Goal: Task Accomplishment & Management: Use online tool/utility

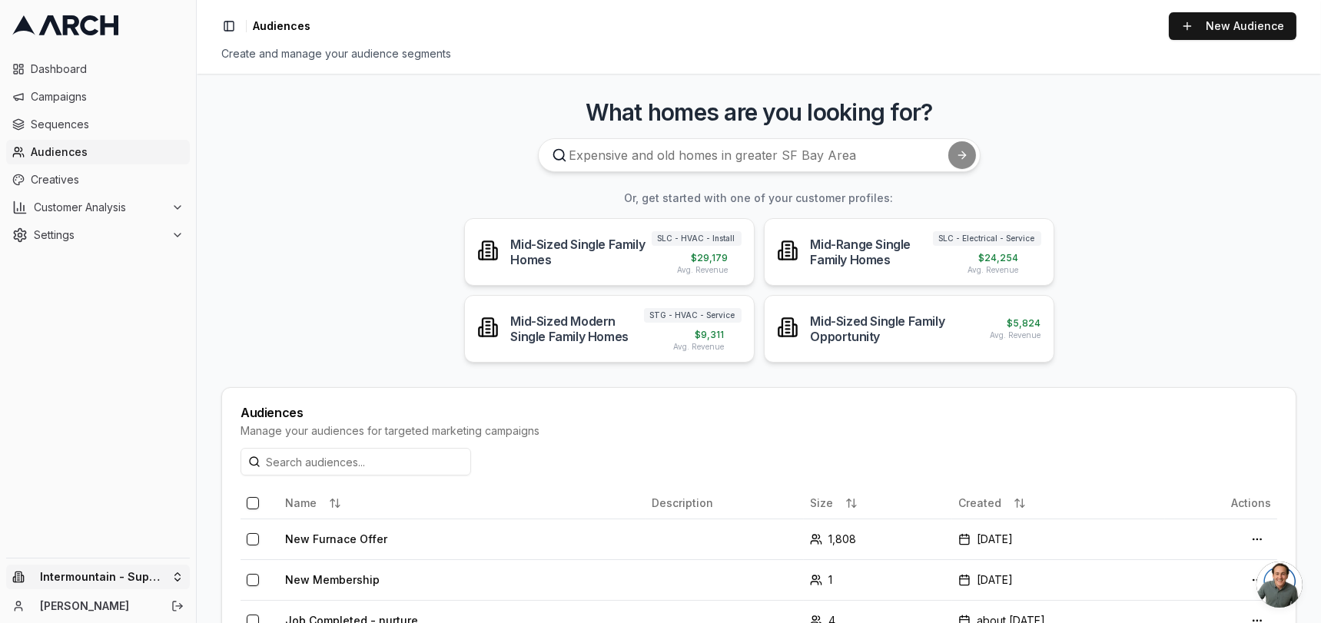
click at [156, 580] on html "Dashboard Campaigns Sequences Audiences Creatives Customer Analysis Settings In…" at bounding box center [660, 311] width 1321 height 623
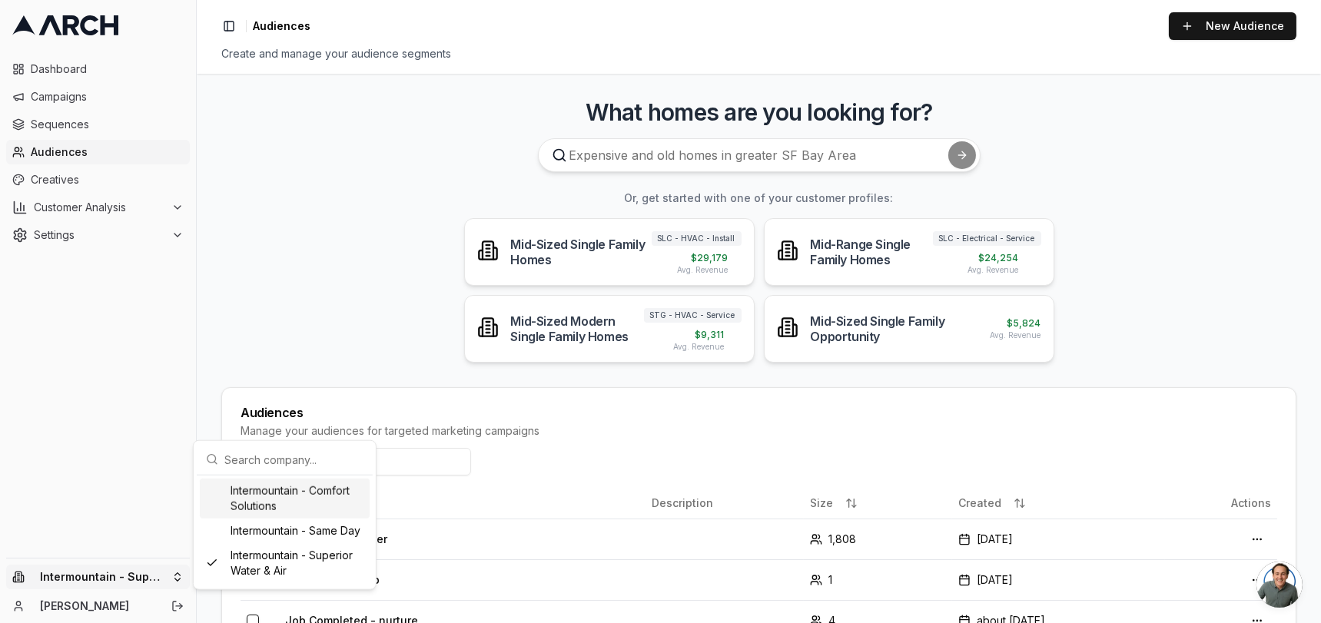
click at [308, 509] on div "Intermountain - Comfort Solutions" at bounding box center [285, 499] width 170 height 40
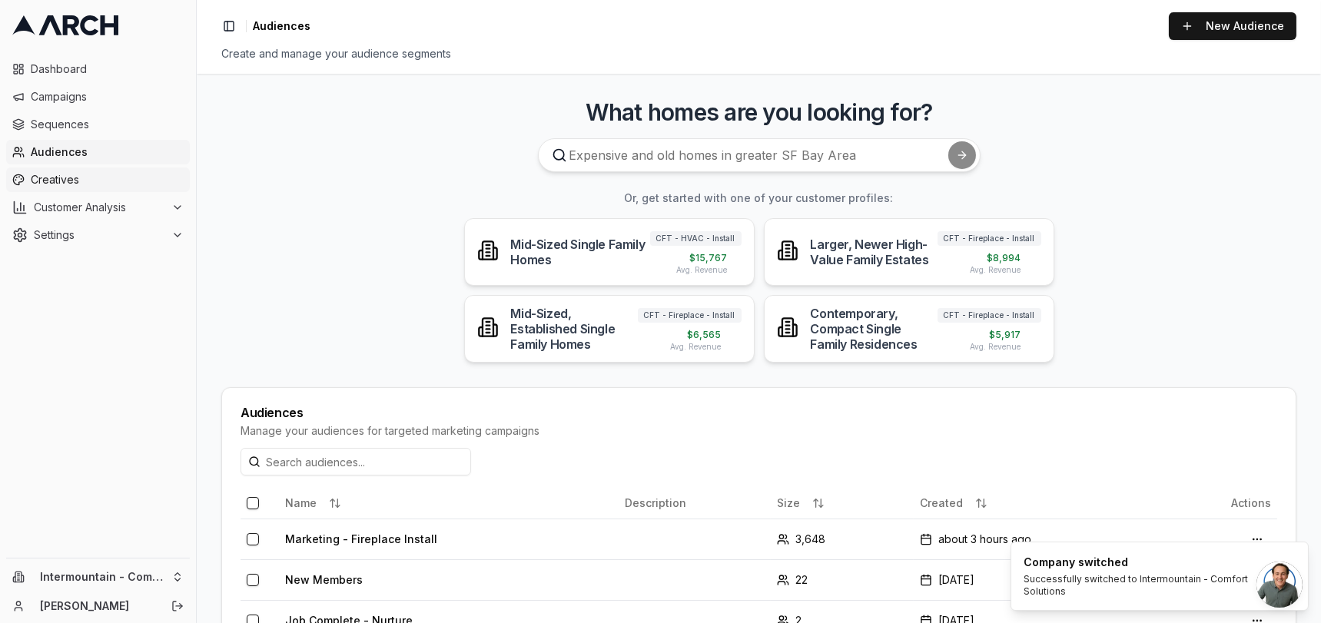
click at [83, 185] on span "Creatives" at bounding box center [107, 179] width 153 height 15
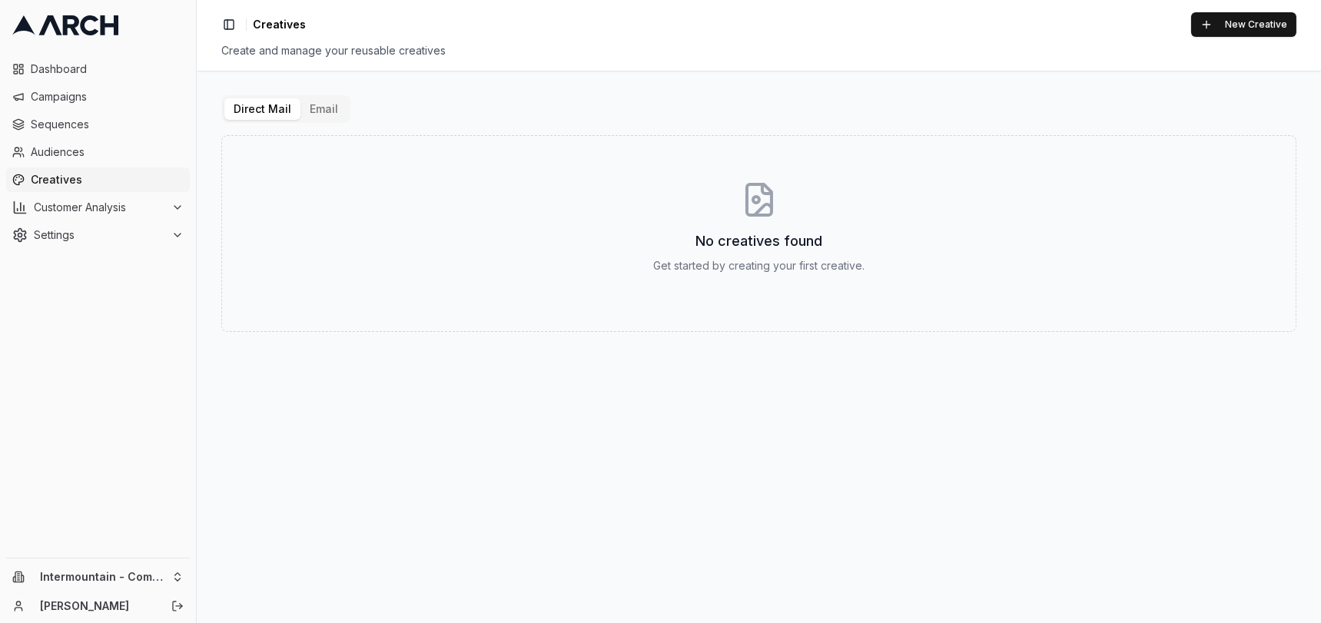
click at [325, 111] on button "Email" at bounding box center [323, 109] width 47 height 22
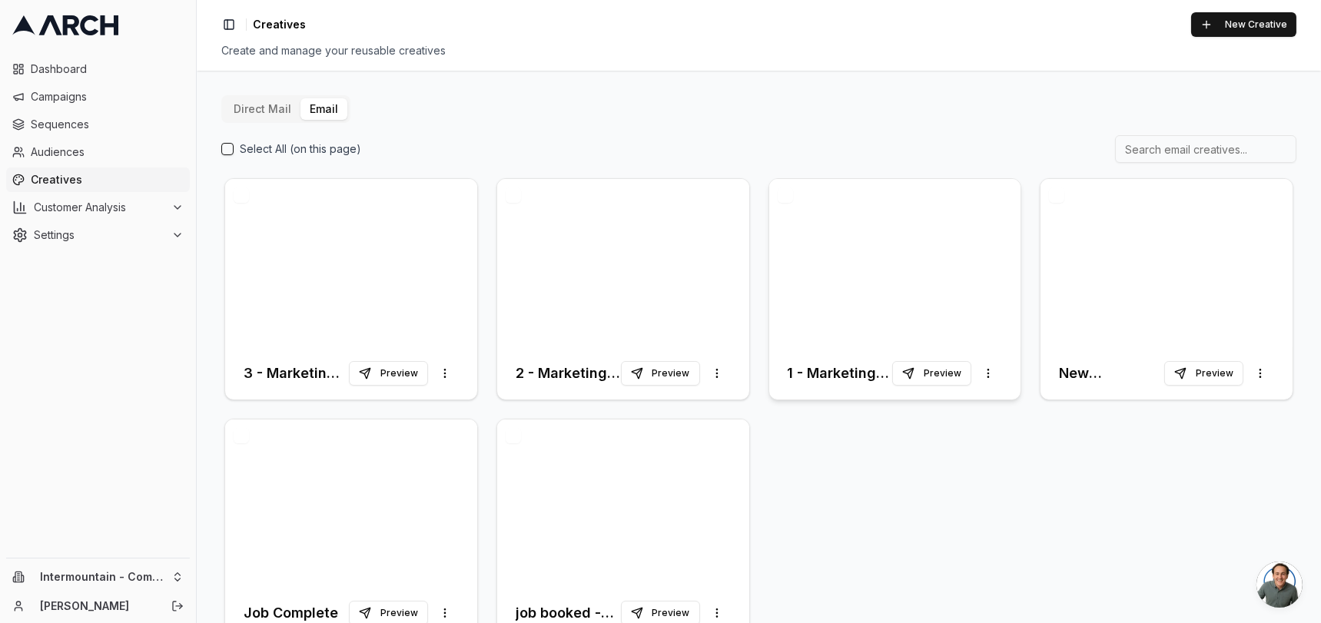
click at [935, 267] on div at bounding box center [895, 263] width 252 height 168
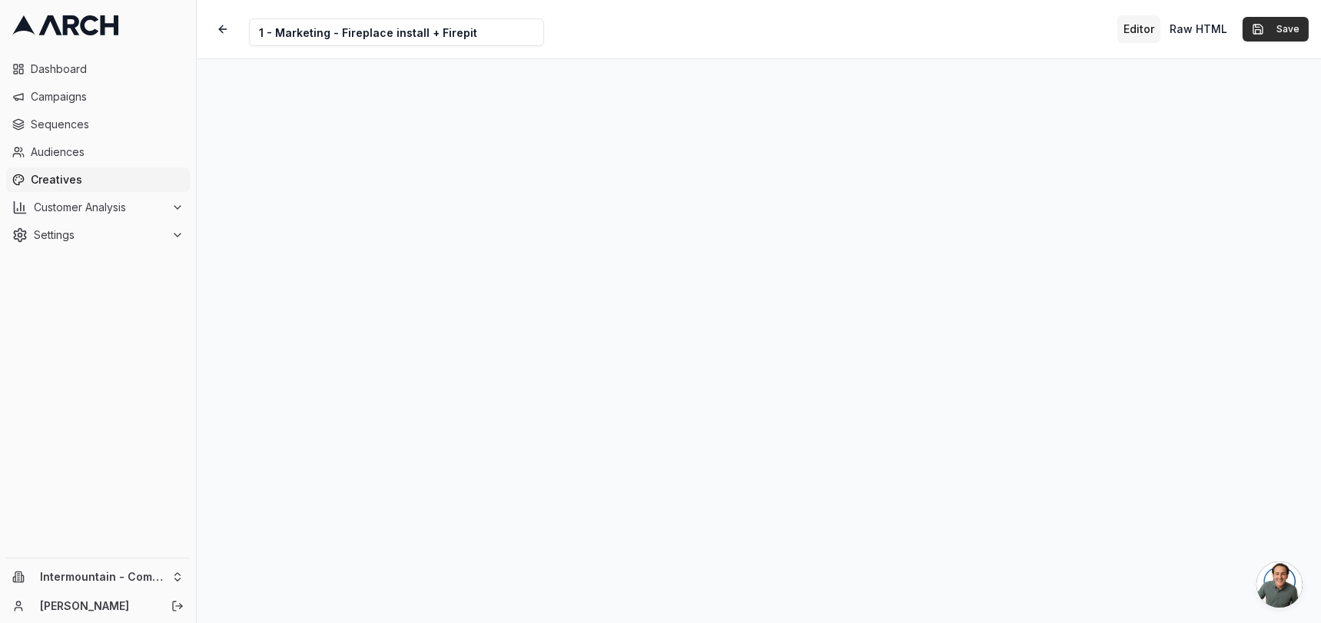
click at [1286, 32] on button "Save" at bounding box center [1276, 29] width 66 height 25
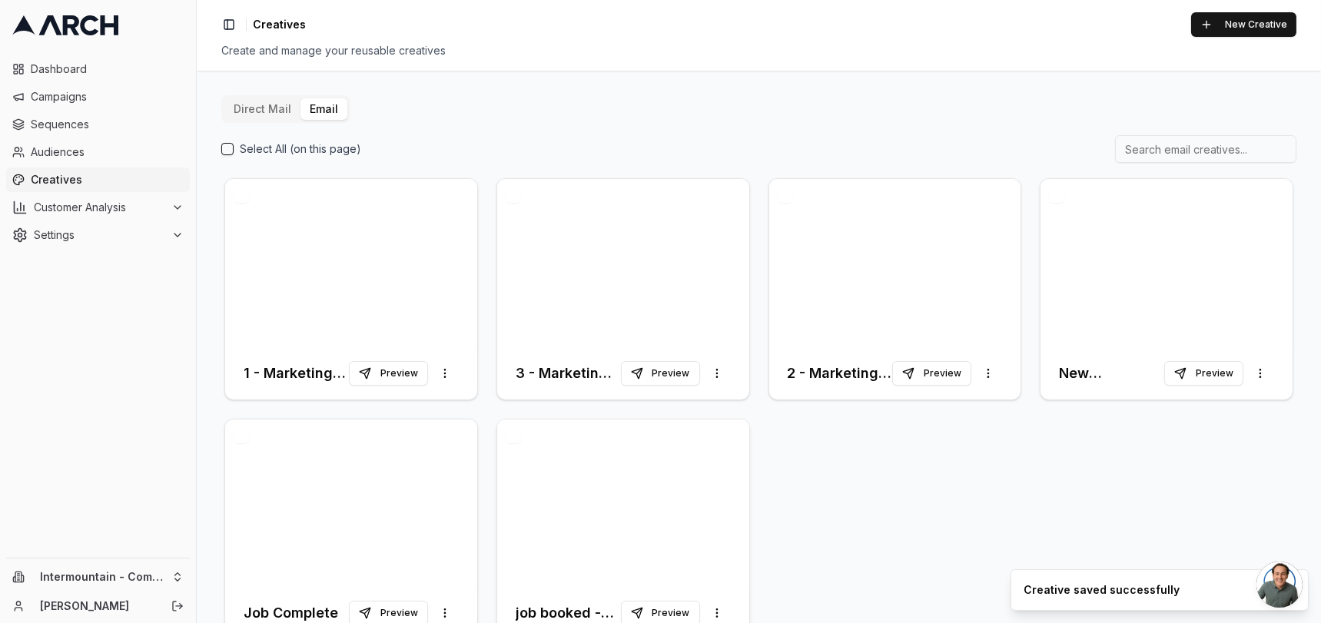
scroll to position [42, 0]
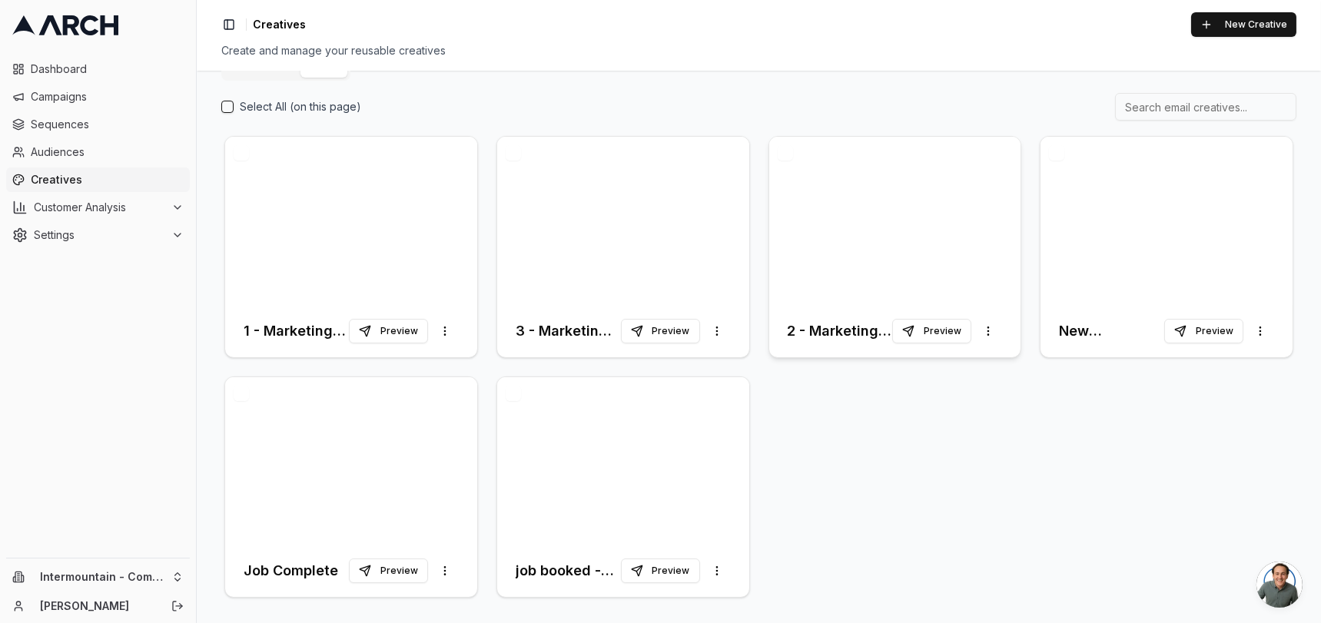
click at [828, 211] on div at bounding box center [895, 221] width 252 height 168
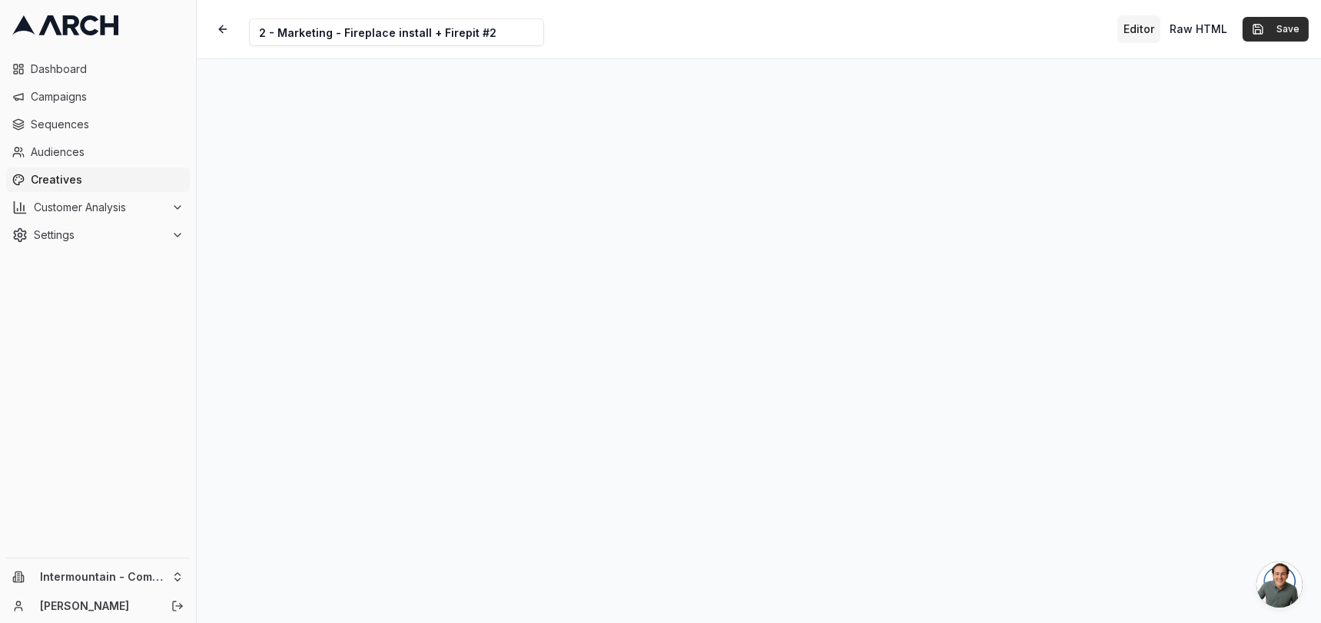
click at [1288, 27] on button "Save" at bounding box center [1276, 29] width 66 height 25
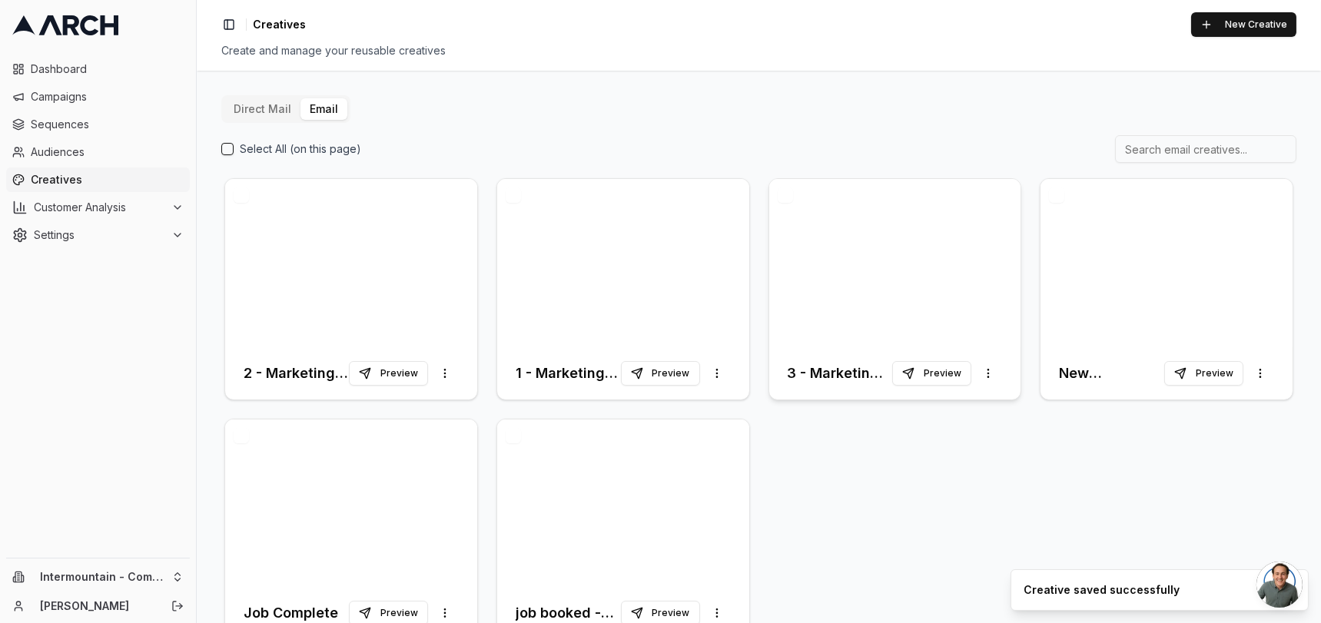
click at [842, 262] on div at bounding box center [895, 263] width 252 height 168
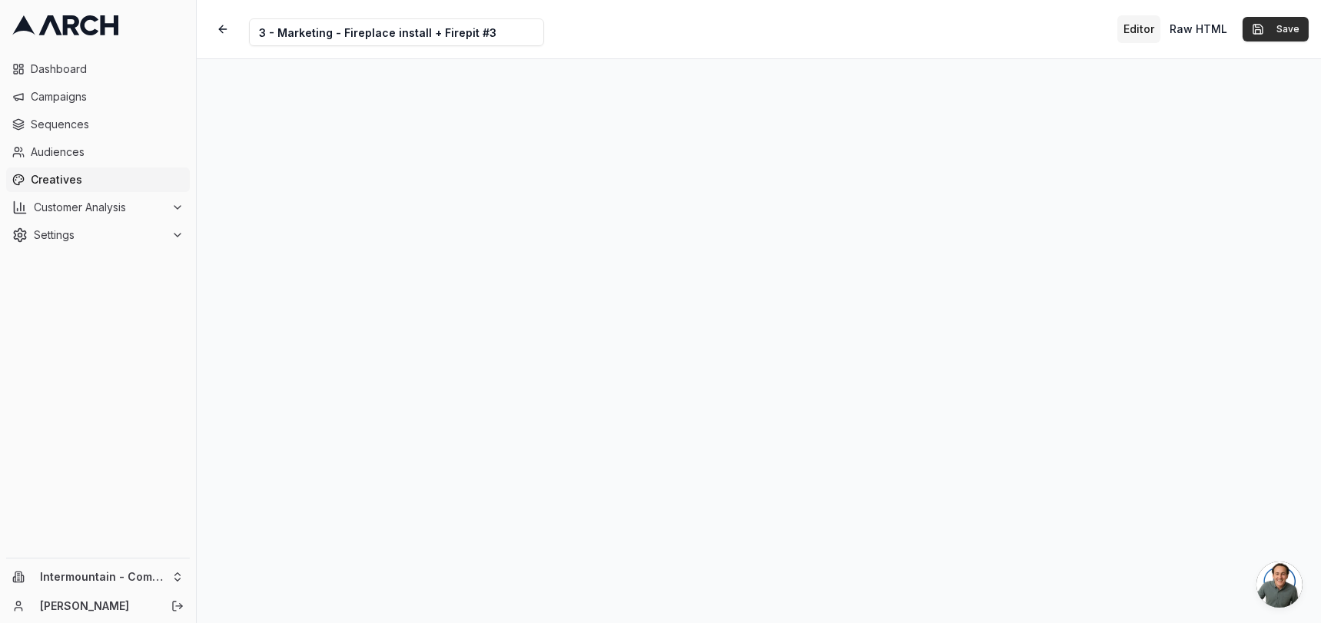
click at [1276, 33] on button "Save" at bounding box center [1276, 29] width 66 height 25
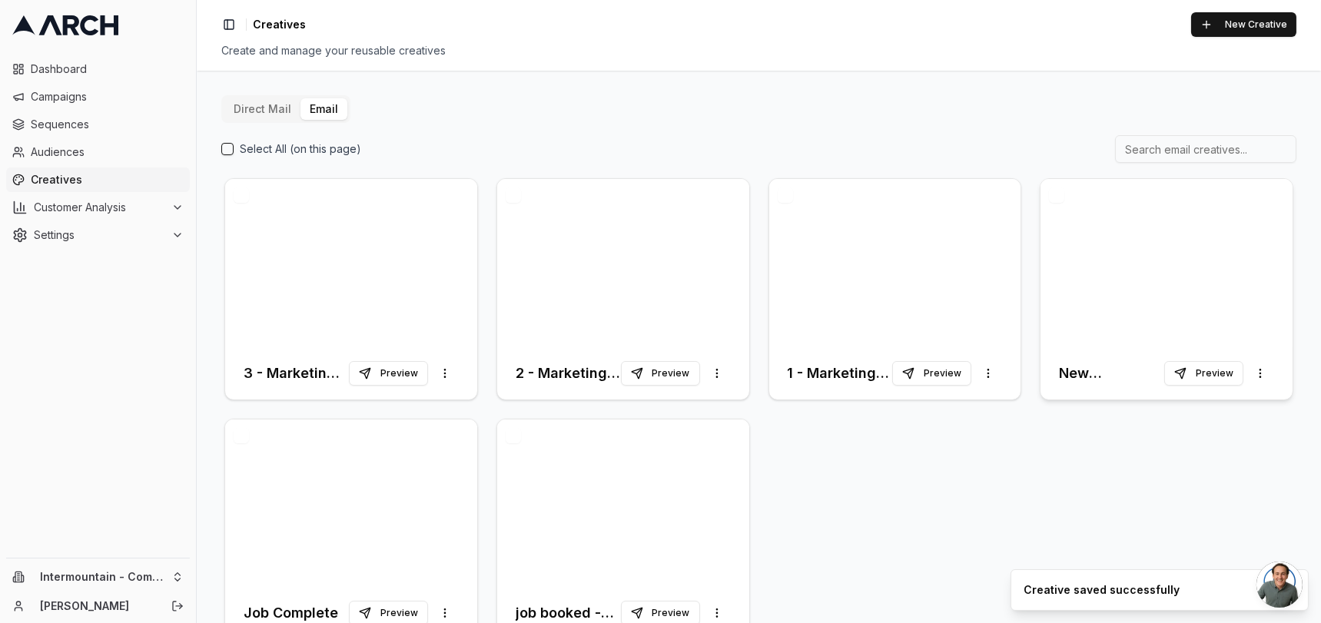
click at [1101, 238] on div at bounding box center [1167, 263] width 252 height 168
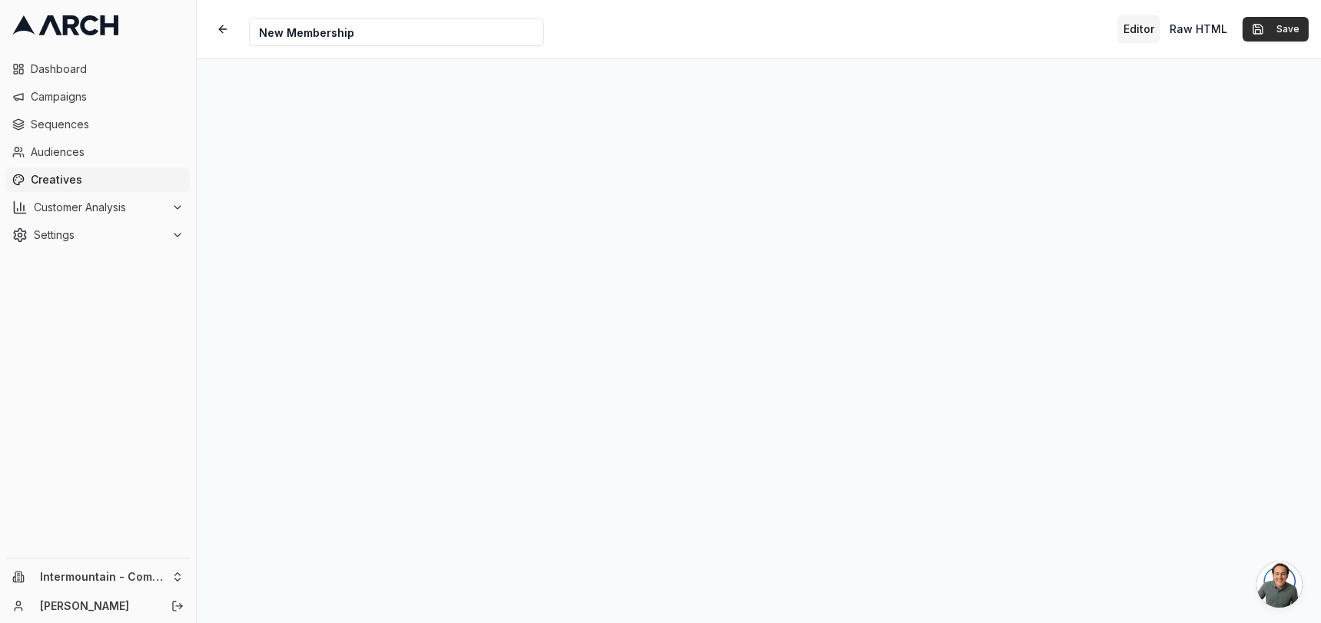
click at [1287, 18] on button "Save" at bounding box center [1276, 29] width 66 height 25
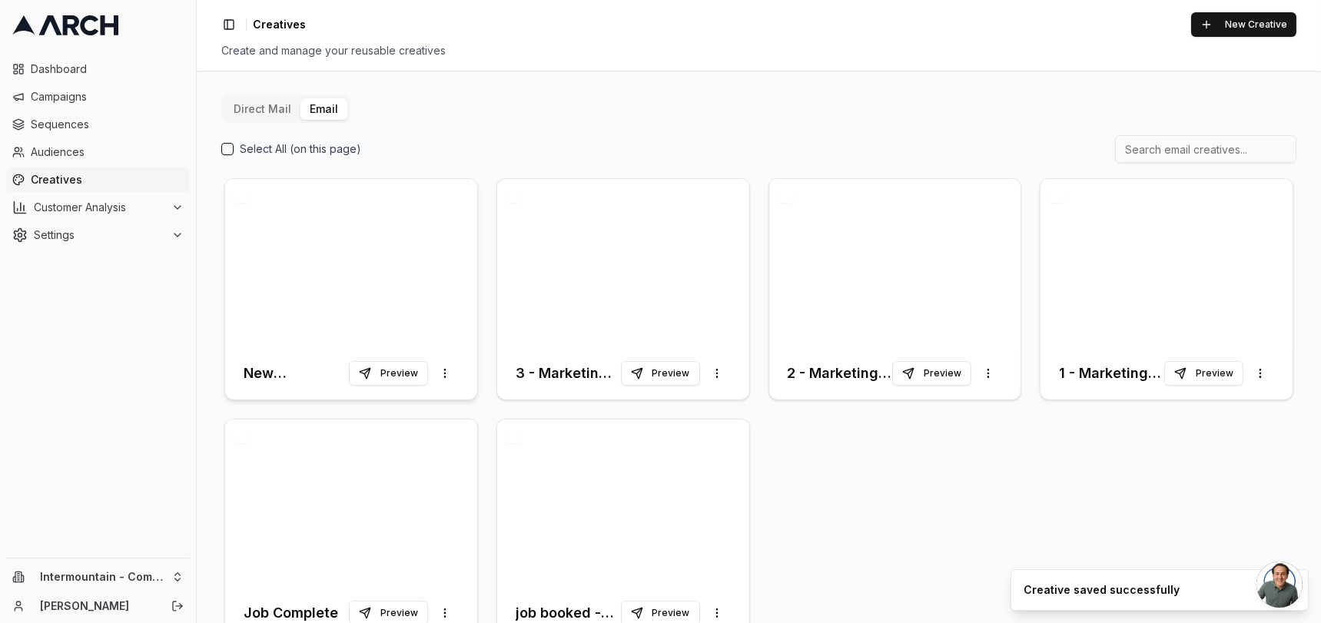
scroll to position [42, 0]
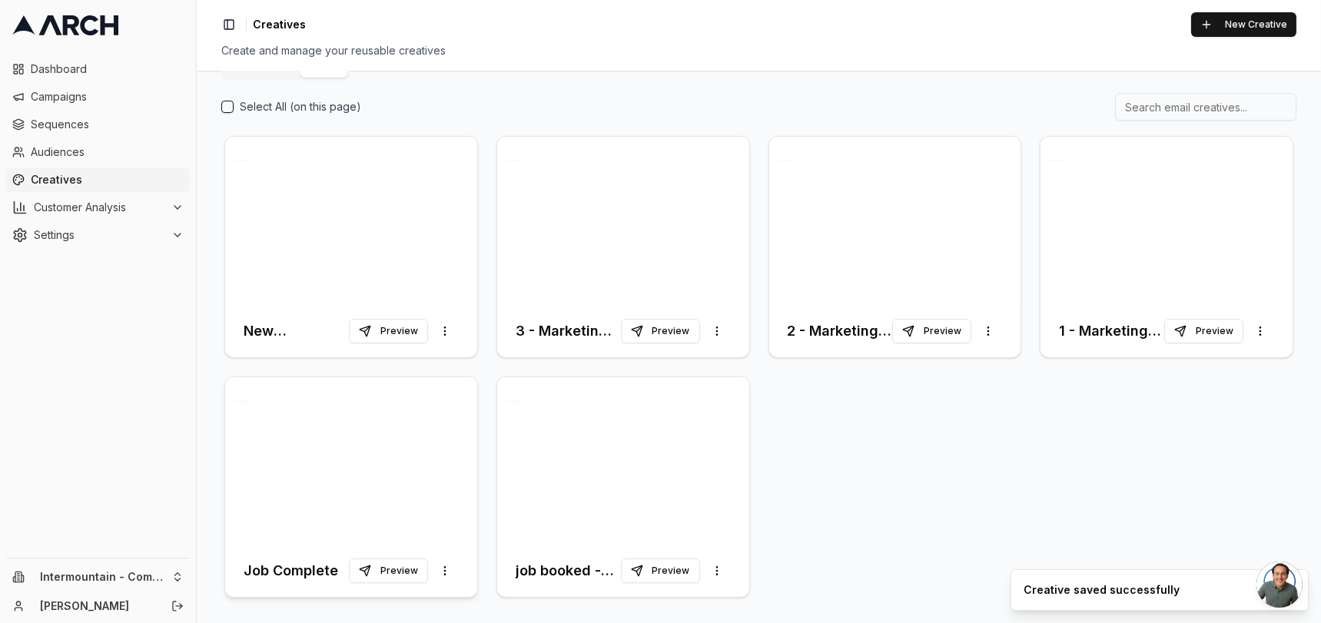
click at [396, 431] on div at bounding box center [351, 461] width 252 height 168
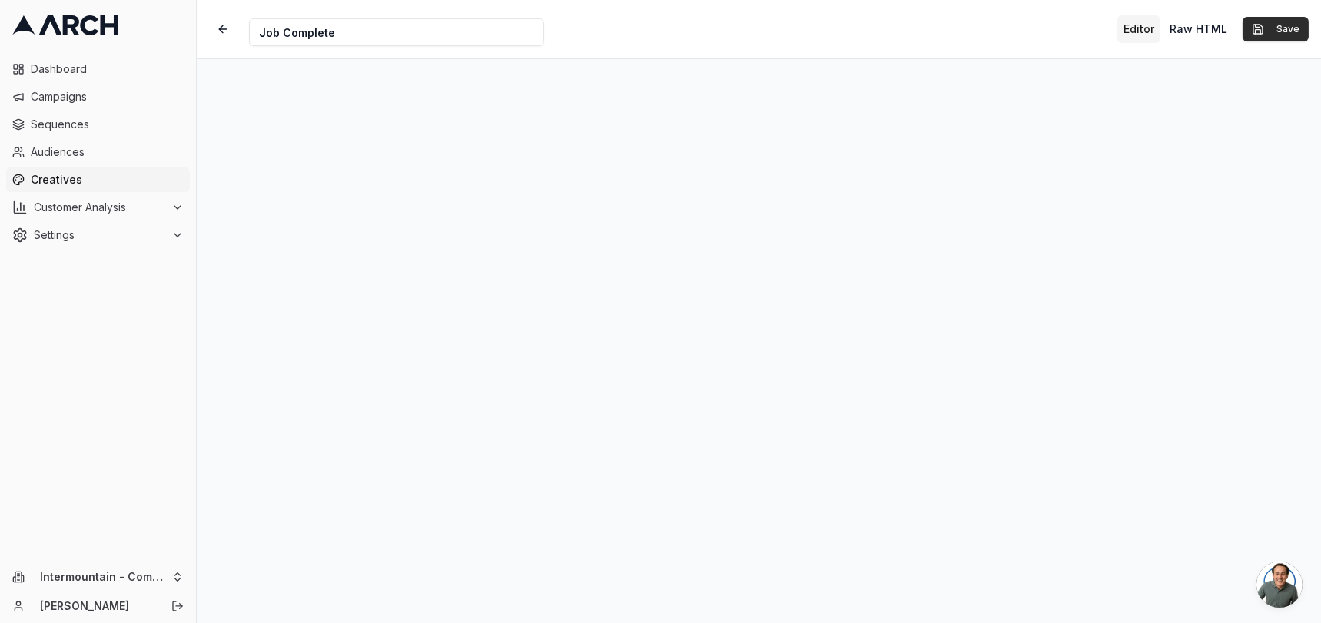
click at [1271, 32] on button "Save" at bounding box center [1276, 29] width 66 height 25
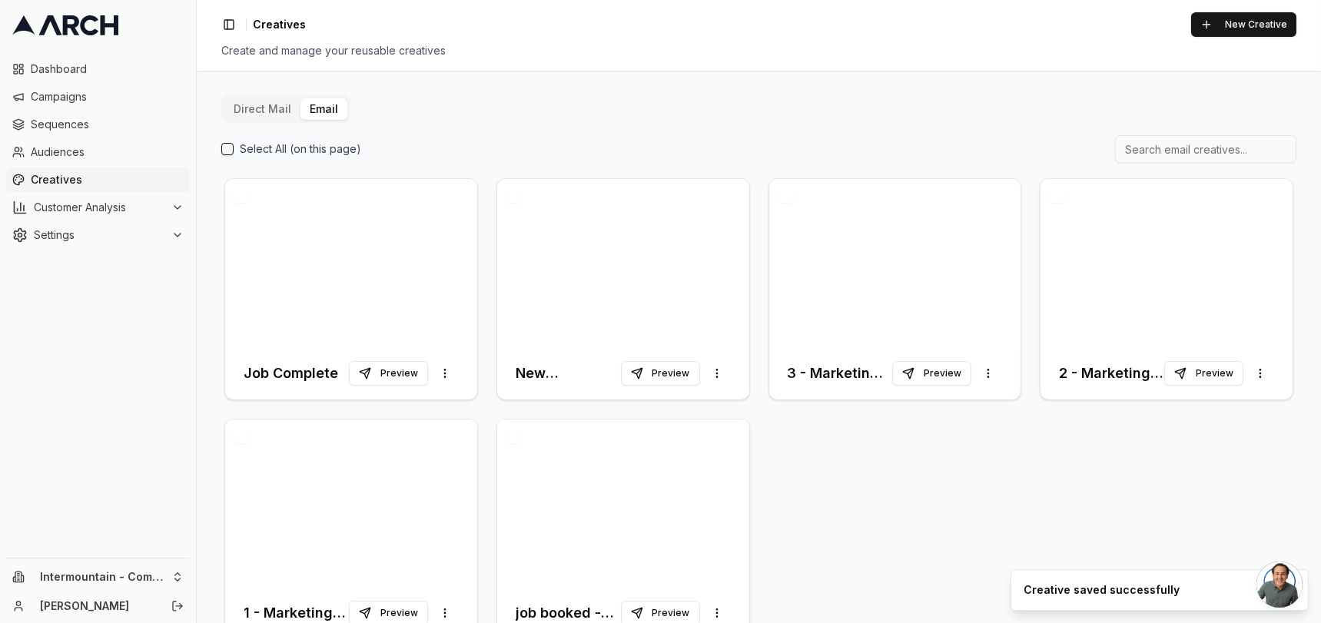
click at [592, 469] on div at bounding box center [623, 504] width 252 height 168
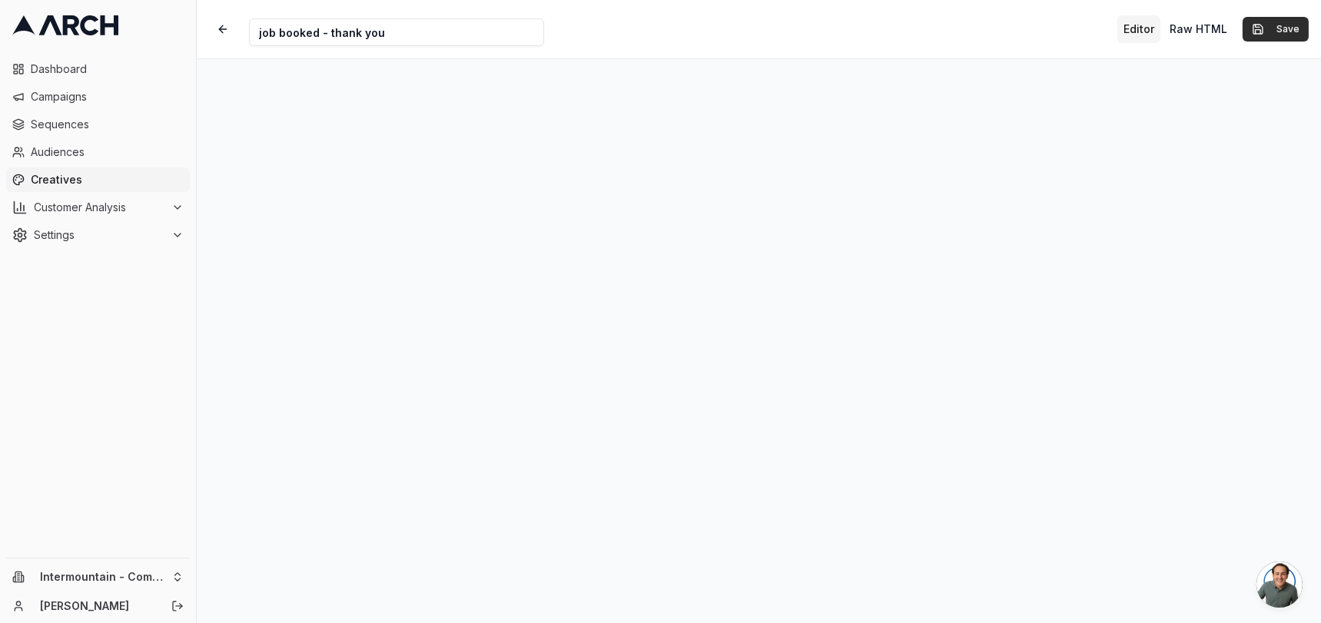
click at [1266, 32] on button "Save" at bounding box center [1276, 29] width 66 height 25
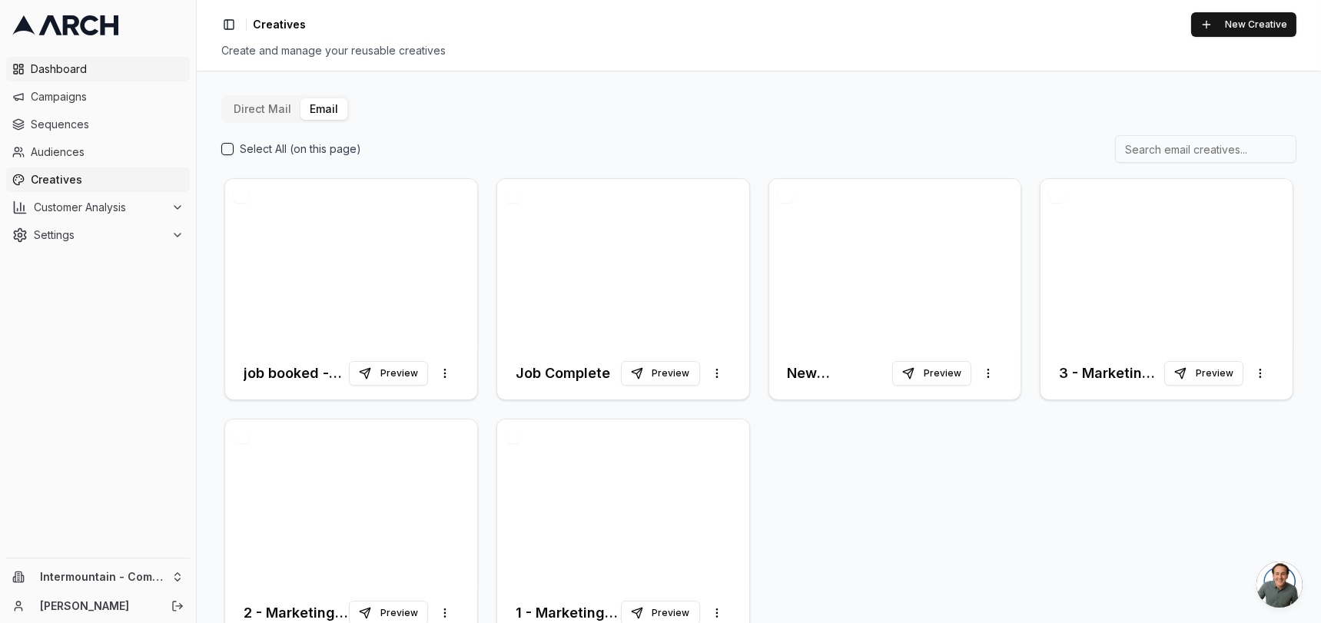
click at [81, 75] on span "Dashboard" at bounding box center [107, 68] width 153 height 15
